Goal: Task Accomplishment & Management: Use online tool/utility

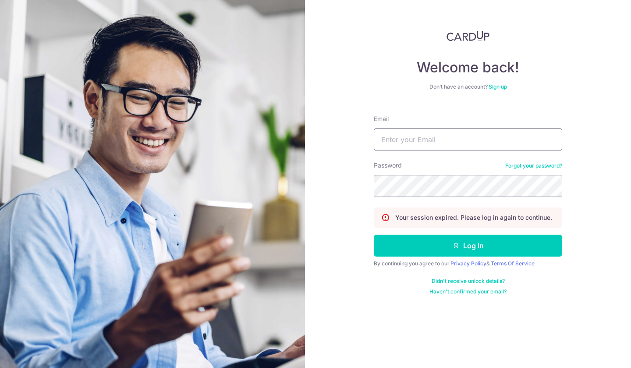
type input "[EMAIL_ADDRESS][DOMAIN_NAME]"
click at [458, 237] on button "Log in" at bounding box center [468, 245] width 188 height 22
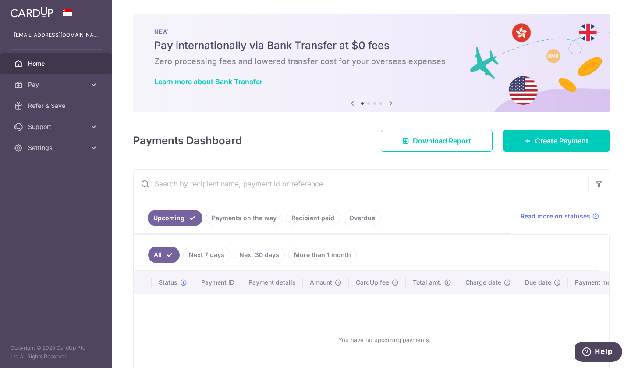
click at [55, 87] on span "Pay" at bounding box center [57, 84] width 58 height 9
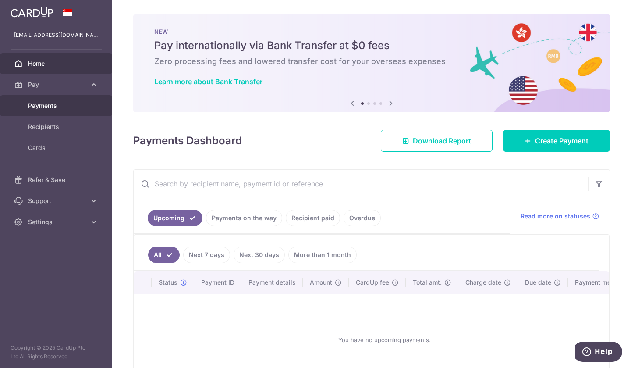
click at [80, 110] on link "Payments" at bounding box center [56, 105] width 112 height 21
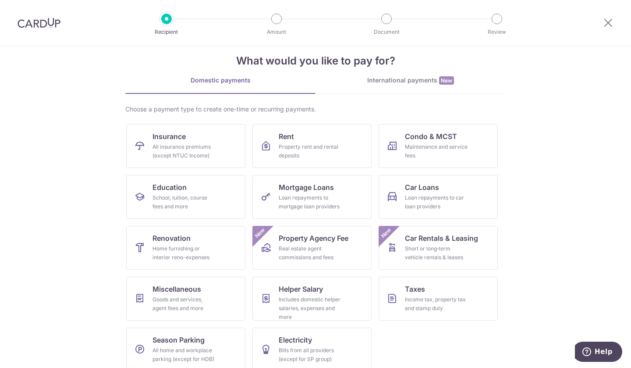
scroll to position [25, 0]
